Goal: Task Accomplishment & Management: Manage account settings

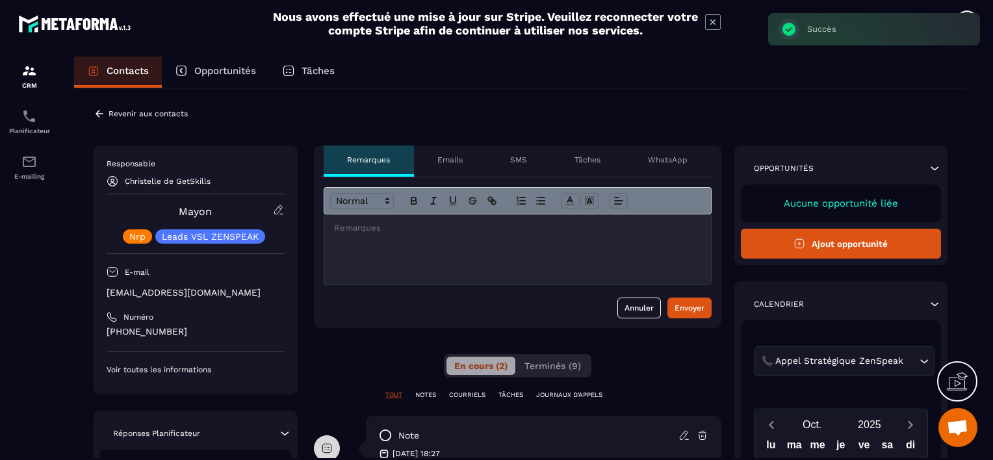
click at [805, 242] on icon at bounding box center [800, 244] width 12 height 12
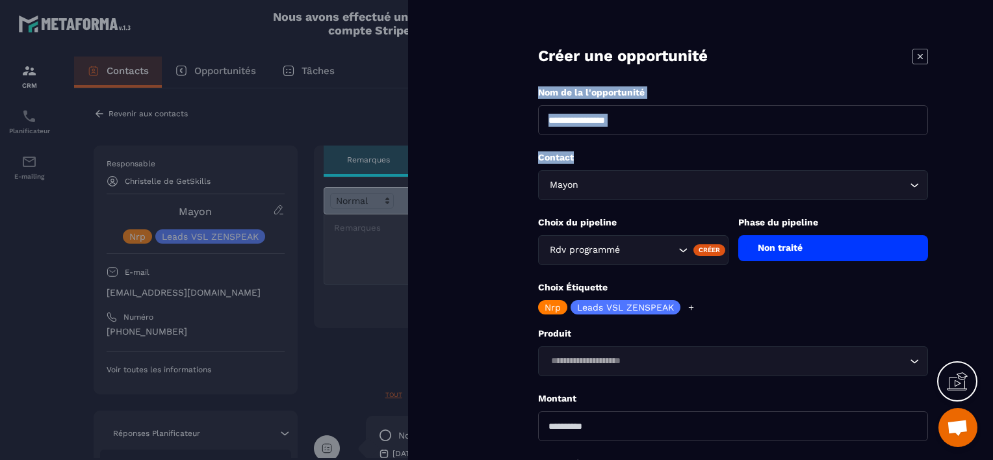
drag, startPoint x: 918, startPoint y: 54, endPoint x: 872, endPoint y: 162, distance: 117.9
click at [872, 162] on form "**********" at bounding box center [733, 295] width 520 height 590
click at [920, 53] on icon at bounding box center [920, 57] width 16 height 16
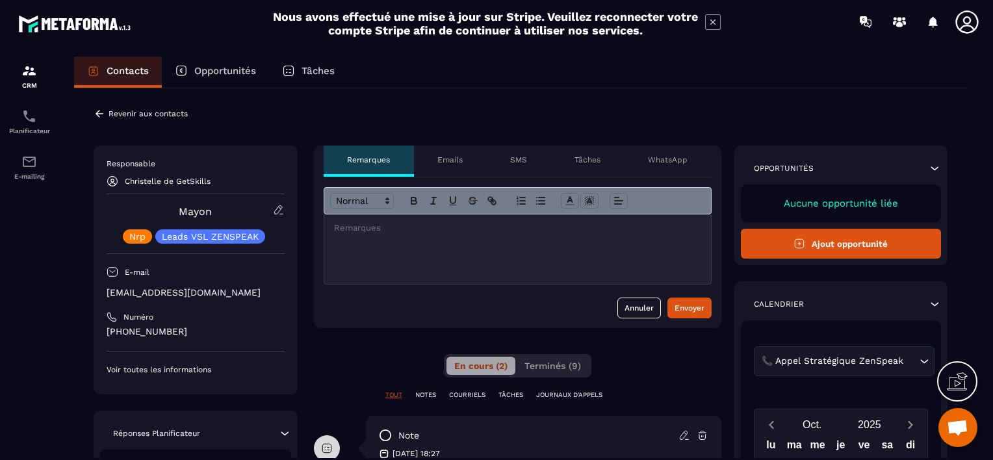
click at [97, 114] on icon at bounding box center [100, 113] width 8 height 7
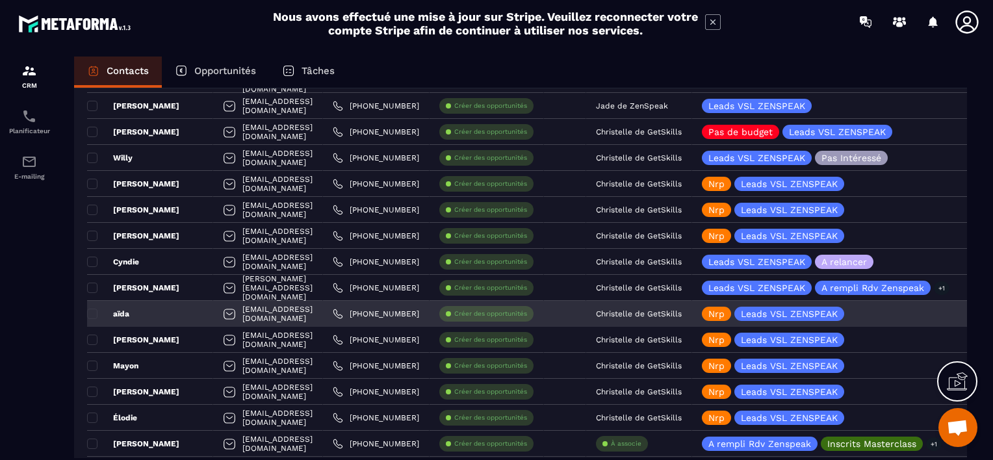
scroll to position [910, 0]
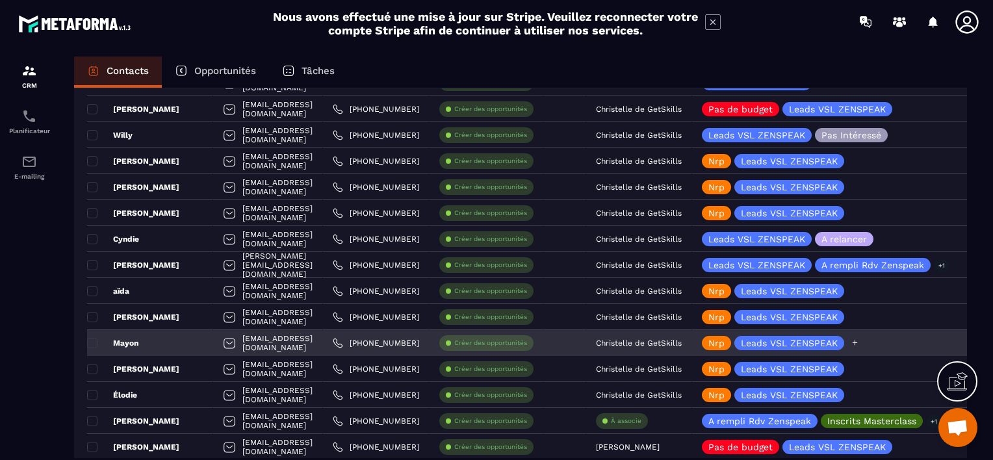
click at [859, 339] on icon at bounding box center [855, 343] width 8 height 8
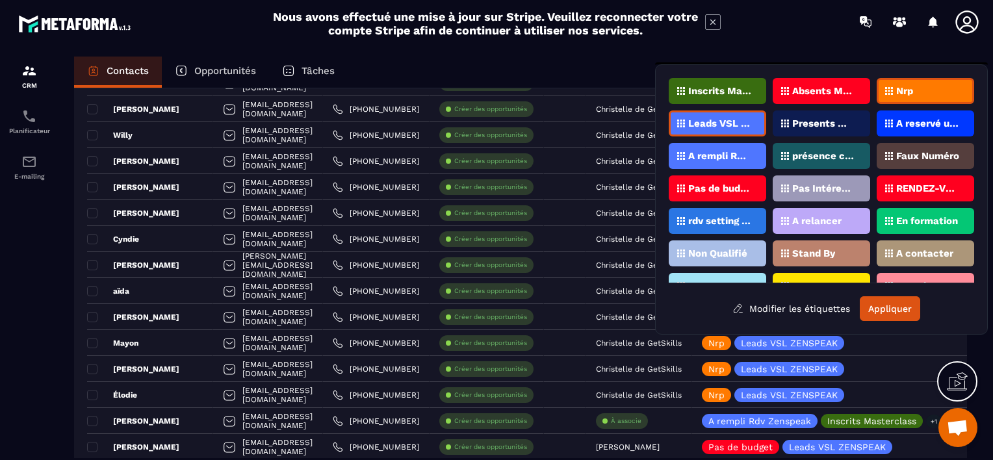
click at [817, 184] on p "Pas Intéressé" at bounding box center [823, 188] width 63 height 9
click at [882, 309] on button "Appliquer" at bounding box center [890, 308] width 60 height 25
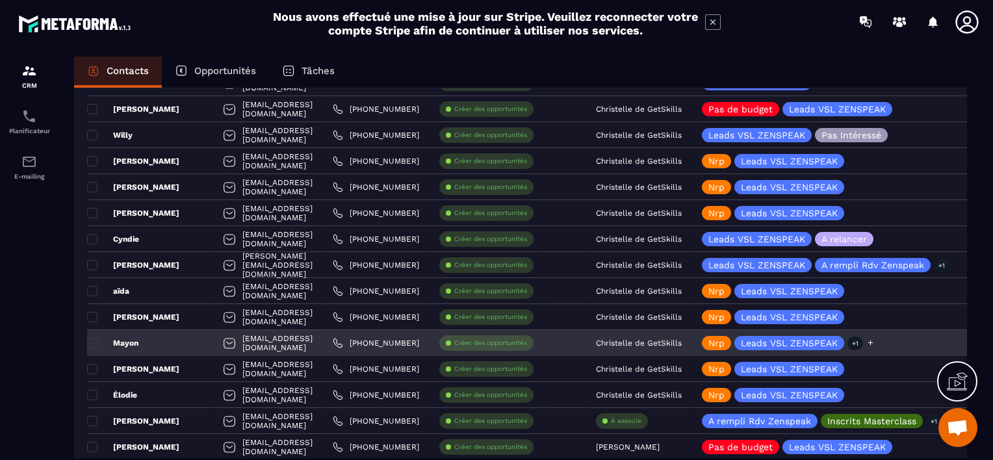
click at [873, 343] on icon at bounding box center [870, 343] width 5 height 5
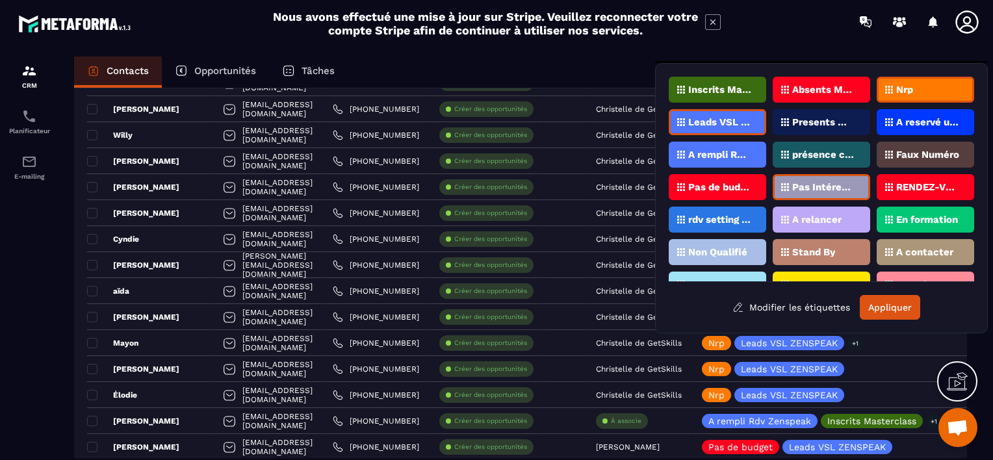
click at [923, 83] on div "Nrp" at bounding box center [925, 90] width 97 height 26
click at [896, 303] on button "Appliquer" at bounding box center [890, 307] width 60 height 25
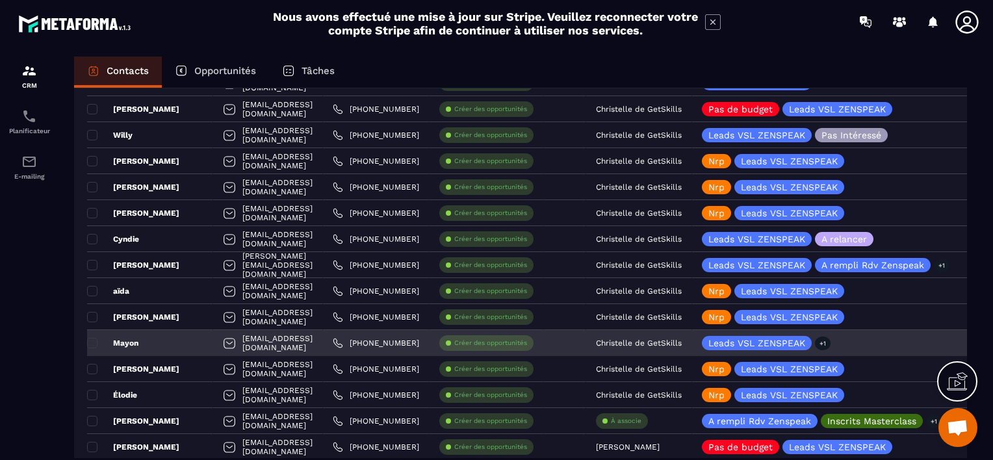
scroll to position [975, 0]
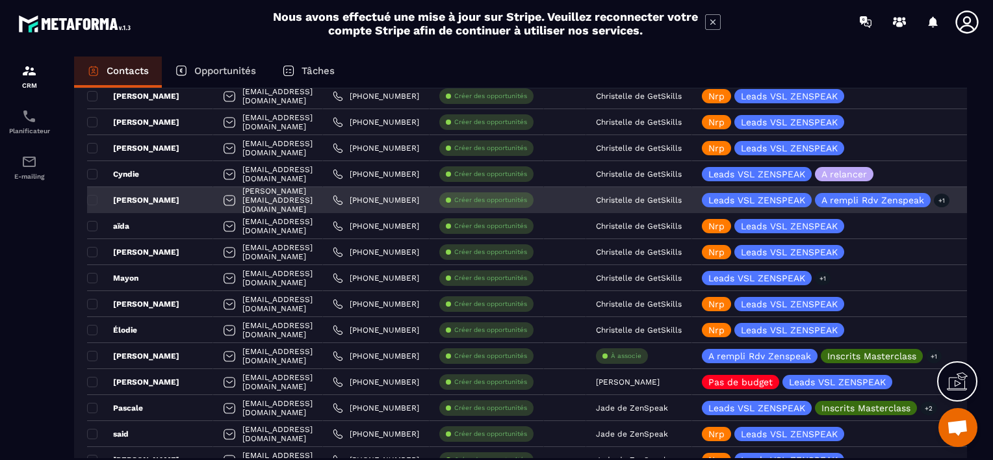
click at [323, 198] on div "[PERSON_NAME][EMAIL_ADDRESS][DOMAIN_NAME]" at bounding box center [268, 200] width 110 height 26
click at [179, 203] on div "[PERSON_NAME]" at bounding box center [150, 200] width 126 height 26
